Goal: Find specific page/section: Find specific page/section

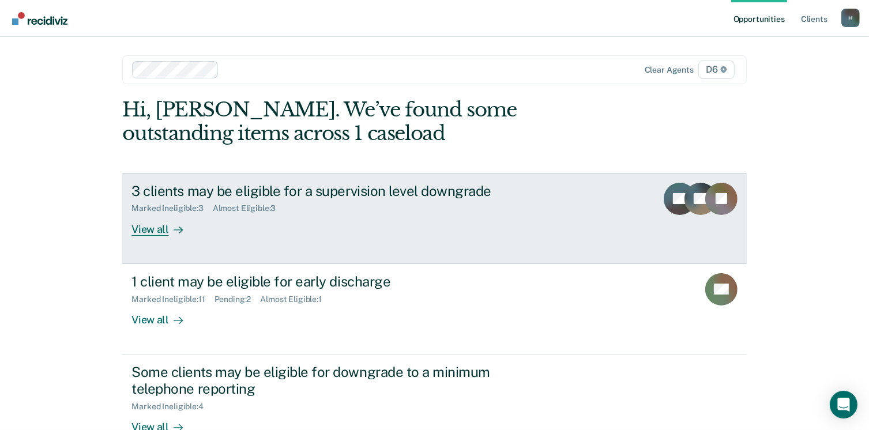
click at [145, 231] on div "View all" at bounding box center [164, 224] width 65 height 22
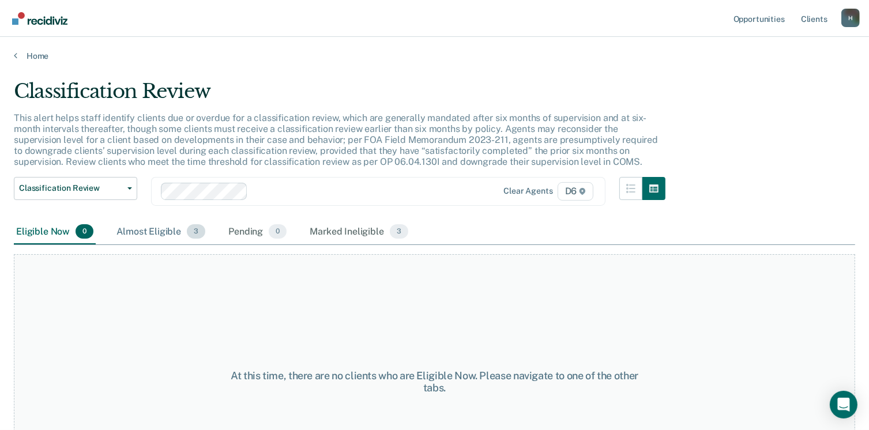
click at [170, 229] on div "Almost Eligible 3" at bounding box center [160, 232] width 93 height 25
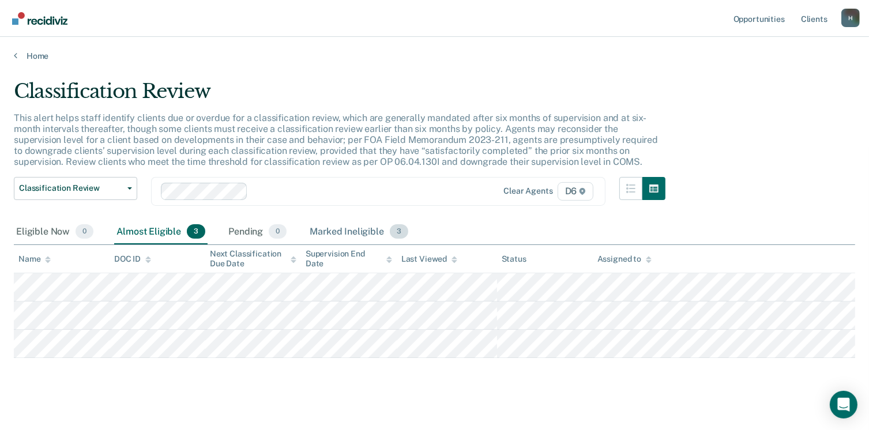
click at [336, 236] on div "Marked Ineligible 3" at bounding box center [358, 232] width 103 height 25
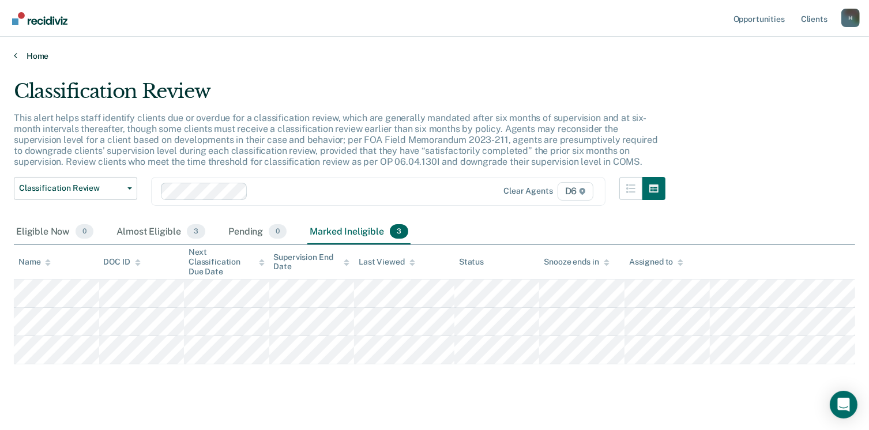
click at [30, 56] on link "Home" at bounding box center [435, 56] width 842 height 10
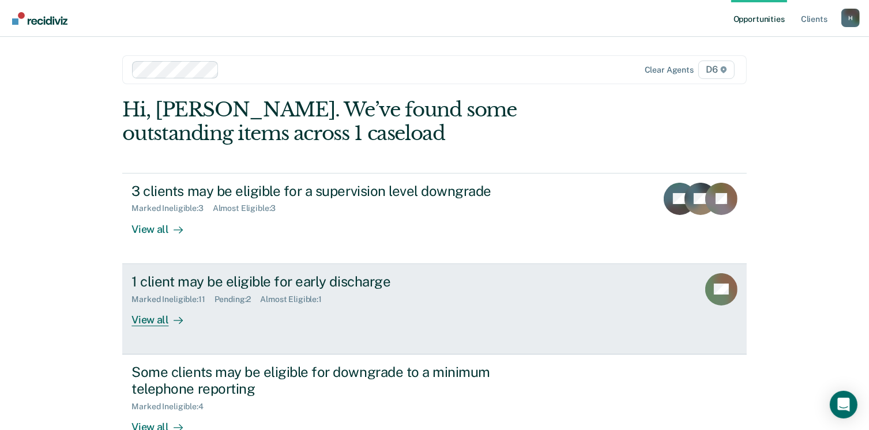
click at [134, 317] on div "View all" at bounding box center [164, 315] width 65 height 22
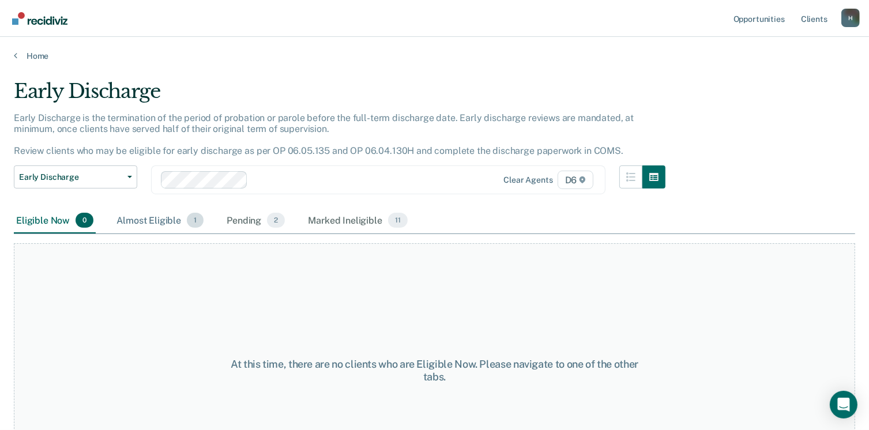
click at [135, 213] on div "Almost Eligible 1" at bounding box center [160, 220] width 92 height 25
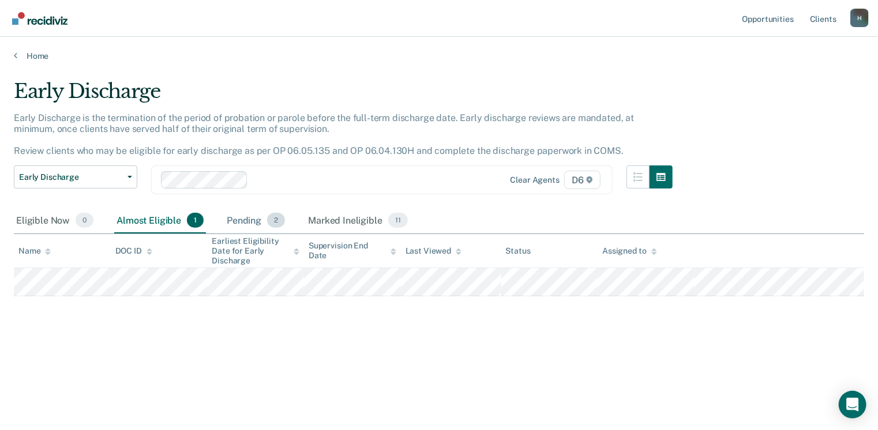
click at [253, 220] on div "Pending 2" at bounding box center [255, 220] width 63 height 25
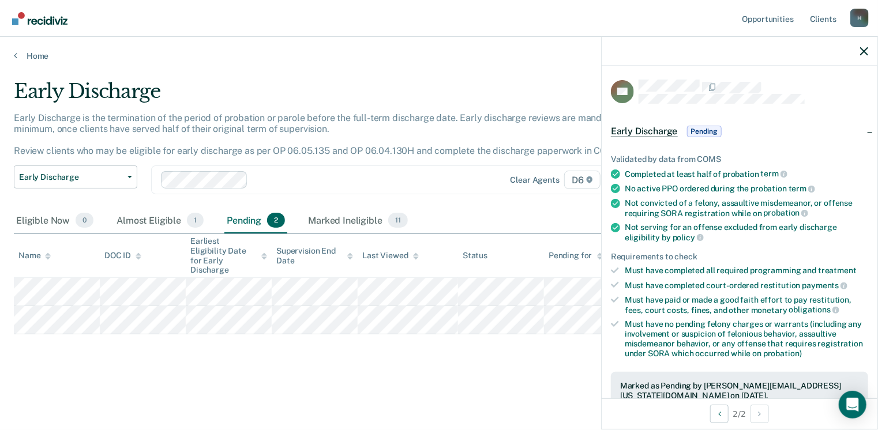
click at [187, 345] on div "Early Discharge Early Discharge is the termination of the period of probation o…" at bounding box center [439, 230] width 850 height 301
click at [157, 222] on div "Almost Eligible 1" at bounding box center [160, 220] width 92 height 25
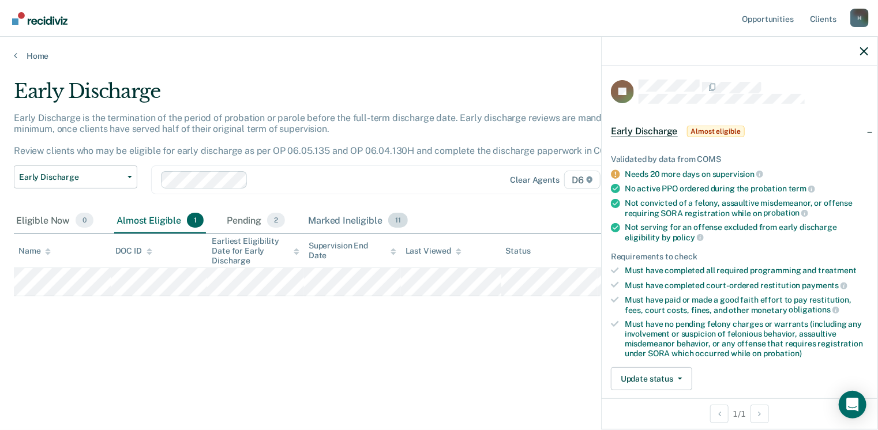
click at [329, 213] on div "Marked Ineligible 11" at bounding box center [358, 220] width 104 height 25
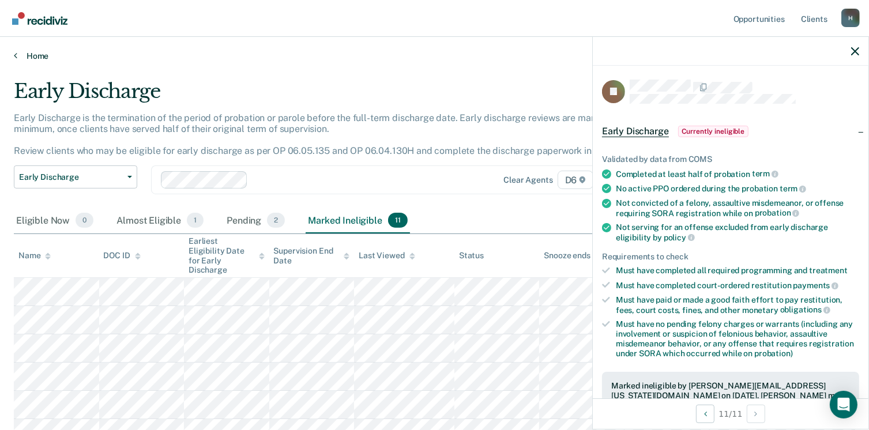
click at [40, 54] on link "Home" at bounding box center [435, 56] width 842 height 10
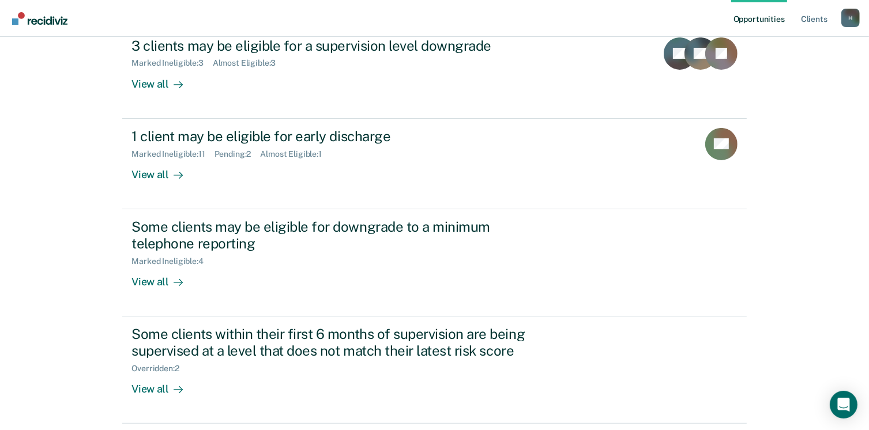
scroll to position [173, 0]
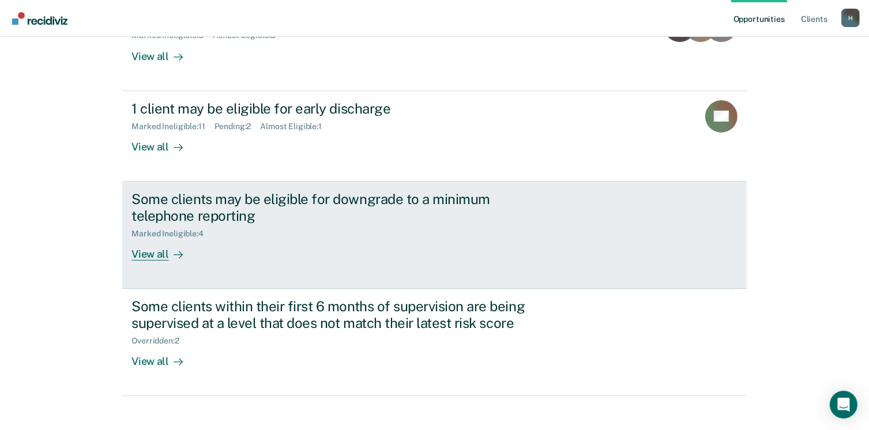
click at [136, 256] on div "View all" at bounding box center [164, 249] width 65 height 22
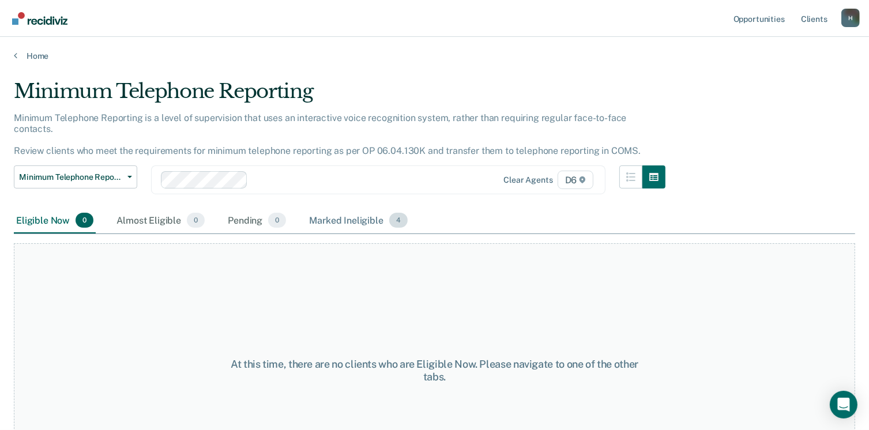
drag, startPoint x: 337, startPoint y: 207, endPoint x: 328, endPoint y: 208, distance: 8.7
click at [336, 208] on div "Marked Ineligible 4" at bounding box center [358, 220] width 103 height 25
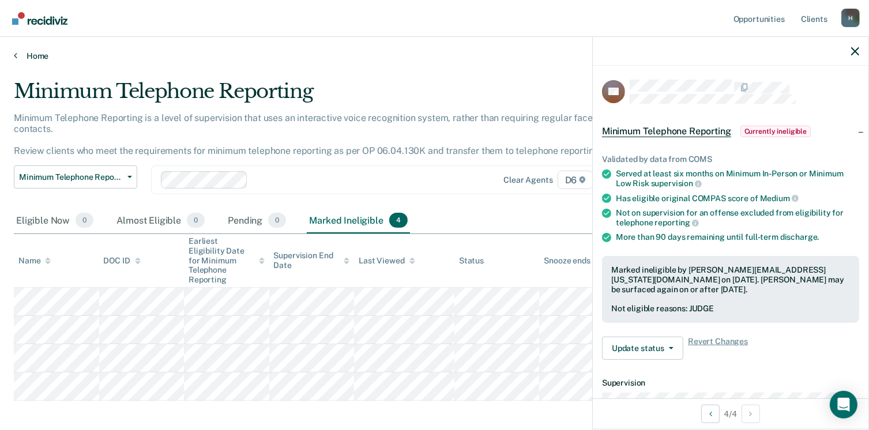
click at [42, 57] on link "Home" at bounding box center [435, 56] width 842 height 10
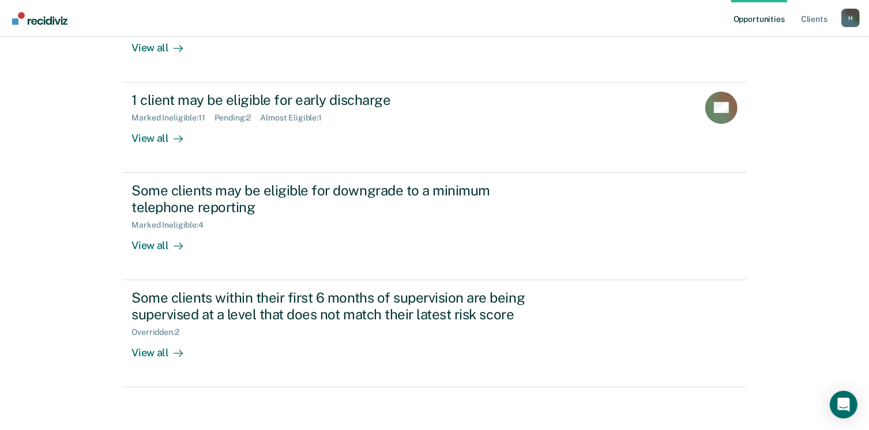
scroll to position [184, 0]
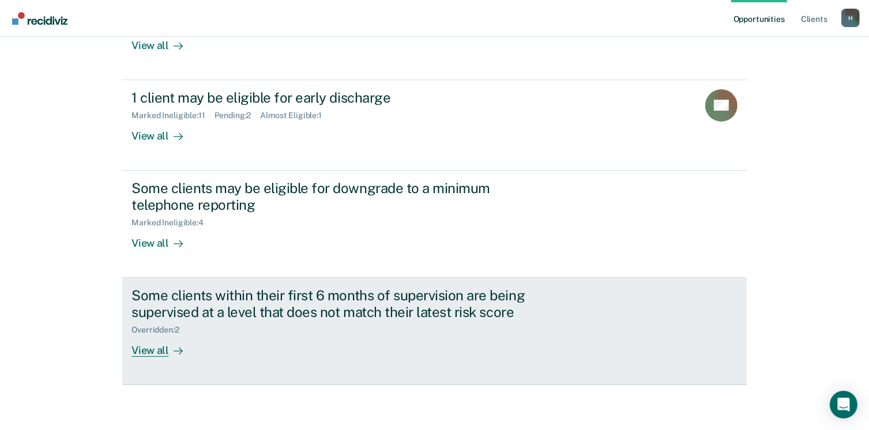
click at [140, 347] on div "View all" at bounding box center [164, 346] width 65 height 22
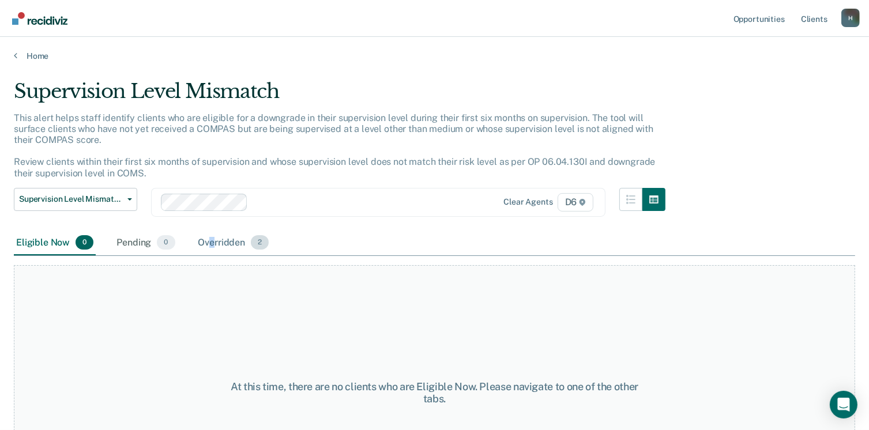
click at [212, 236] on div "Overridden 2" at bounding box center [234, 243] width 76 height 25
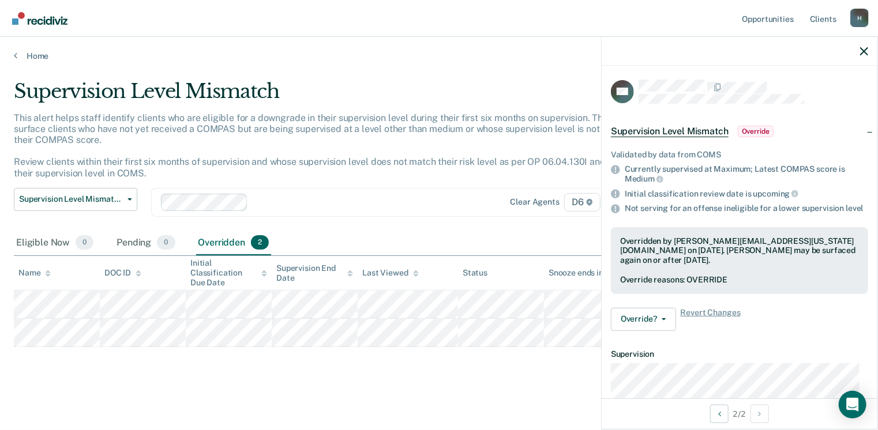
click at [99, 355] on div "Supervision Level Mismatch This alert helps staff identify clients who are elig…" at bounding box center [439, 230] width 850 height 301
click at [34, 55] on link "Home" at bounding box center [439, 56] width 850 height 10
